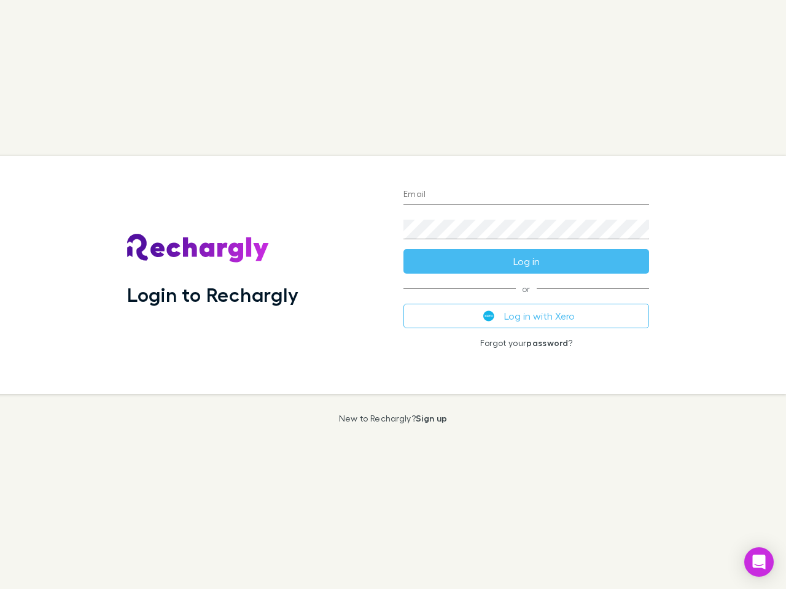
click at [393, 295] on div "Login to Rechargly" at bounding box center [255, 275] width 276 height 238
click at [526, 195] on input "Email" at bounding box center [525, 195] width 245 height 20
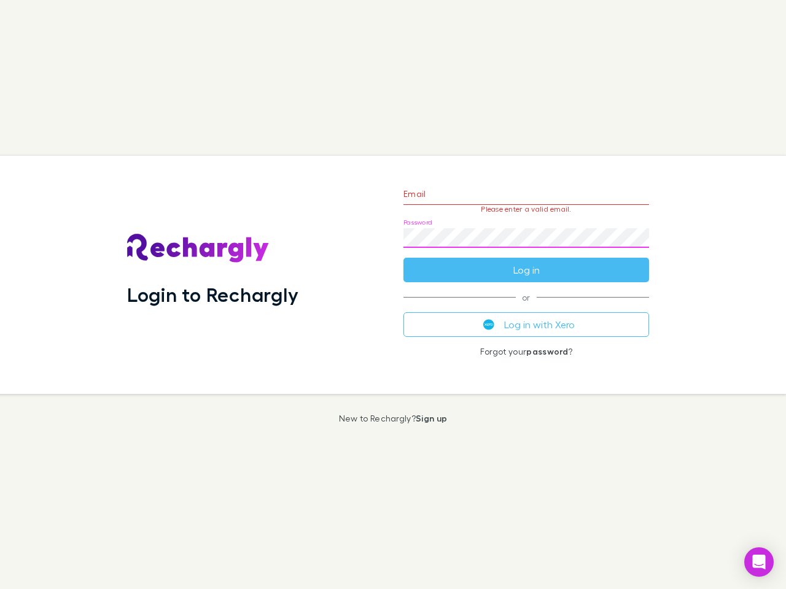
click at [526, 261] on form "Email Please enter a valid email. Password Log in" at bounding box center [525, 229] width 245 height 107
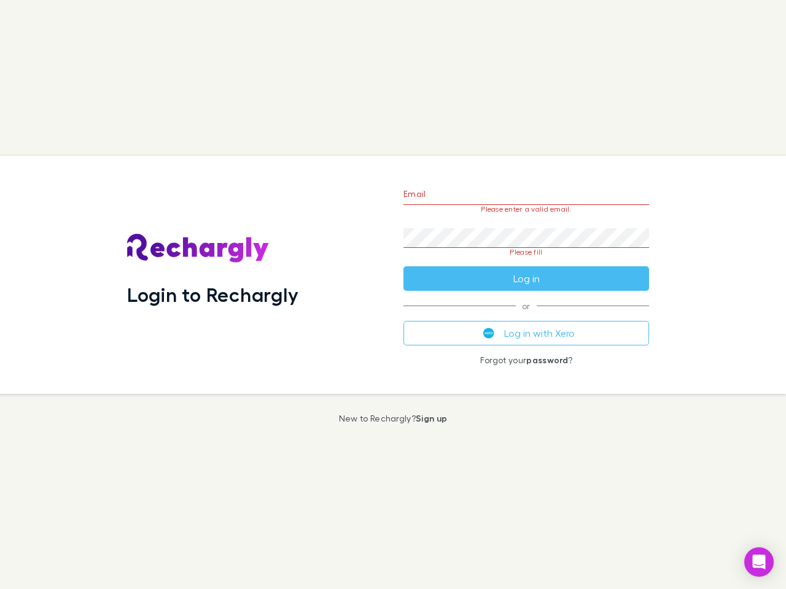
click at [526, 316] on div "Email Please enter a valid email. Password Please fill Log in or Log in with Xe…" at bounding box center [525, 275] width 265 height 238
click at [759, 562] on icon "Open Intercom Messenger" at bounding box center [758, 562] width 13 height 15
